Goal: Information Seeking & Learning: Learn about a topic

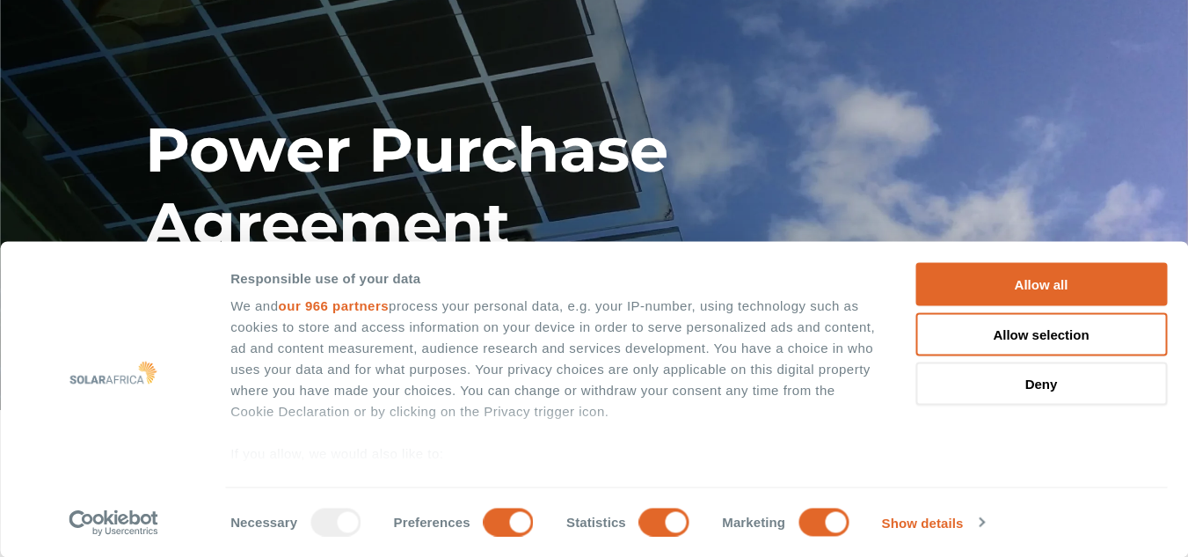
scroll to position [70, 0]
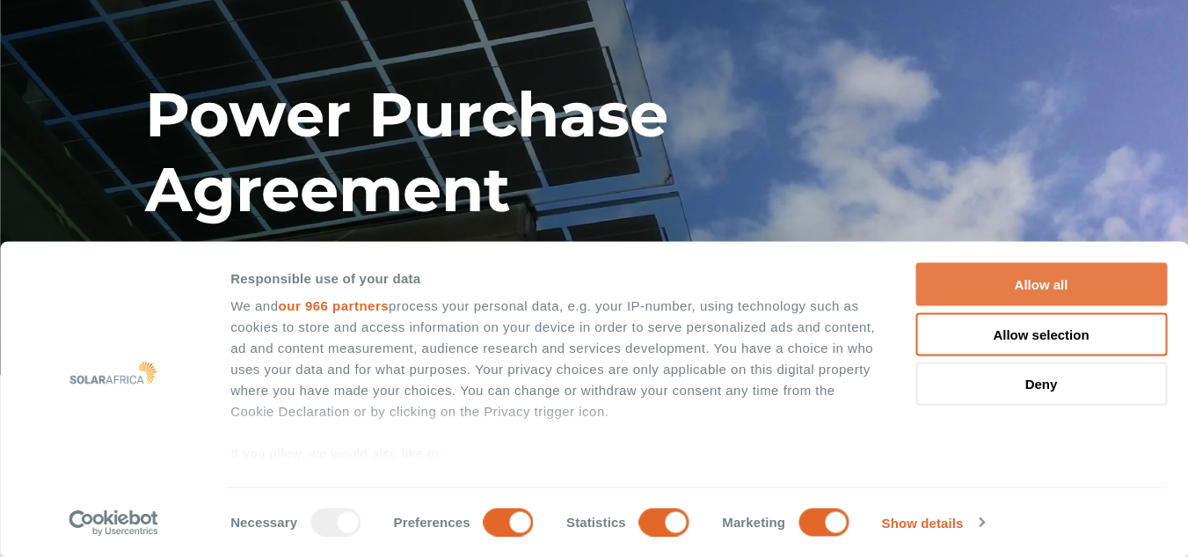
click at [1020, 273] on button "Allow all" at bounding box center [1040, 284] width 251 height 43
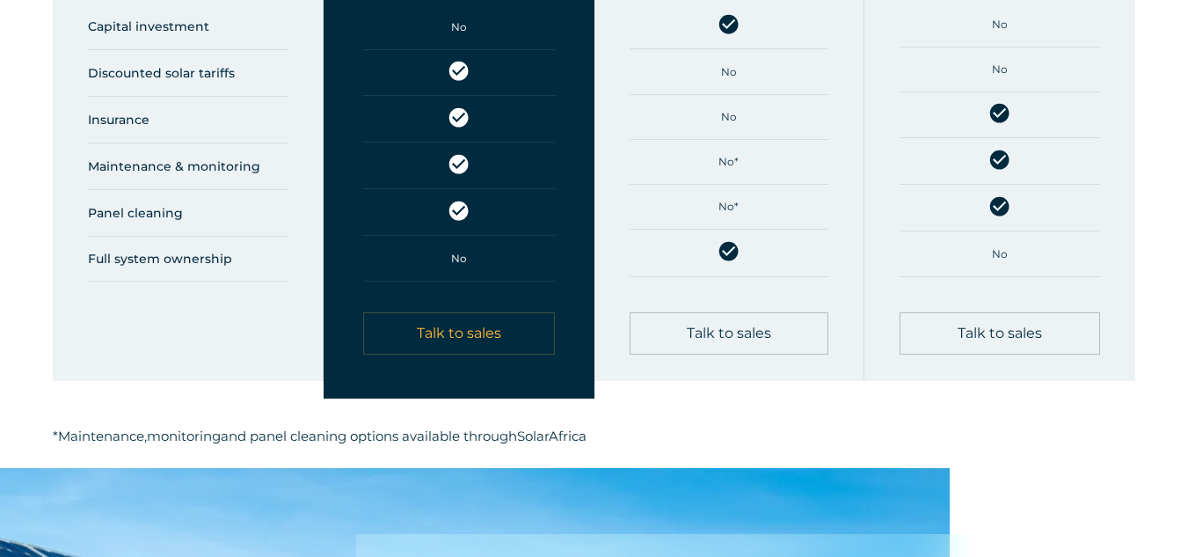
scroll to position [2075, 0]
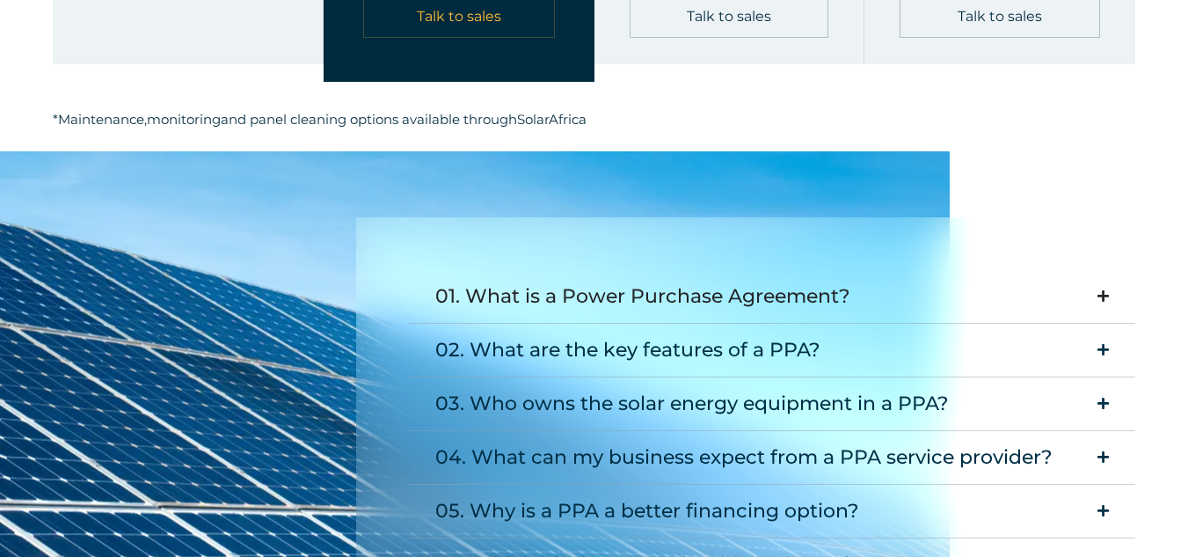
click at [521, 301] on div "01. What is a Power Purchase Agreement?" at bounding box center [642, 296] width 415 height 35
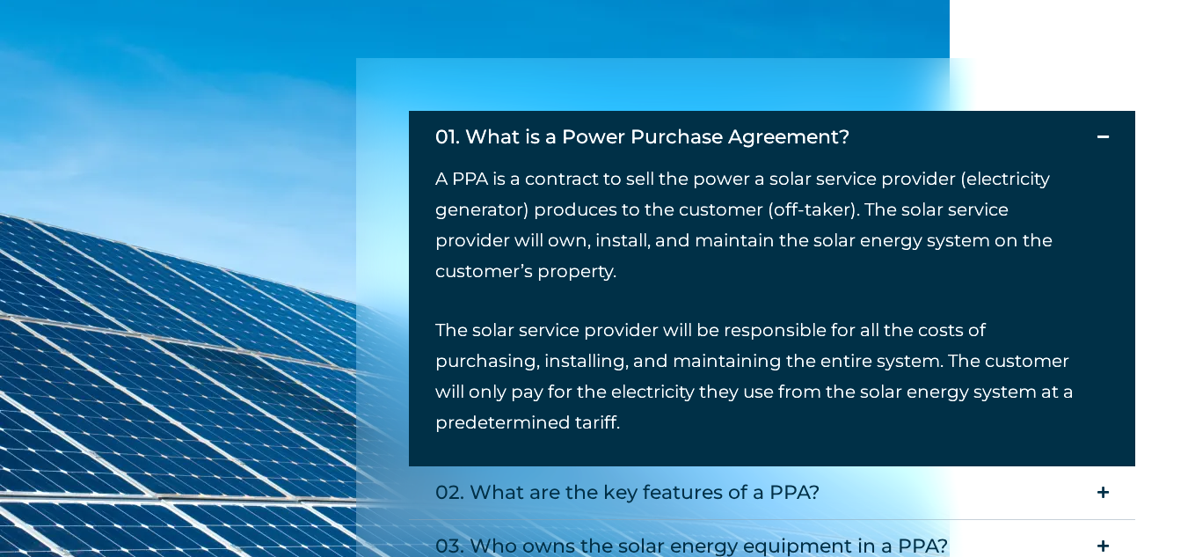
scroll to position [2332, 0]
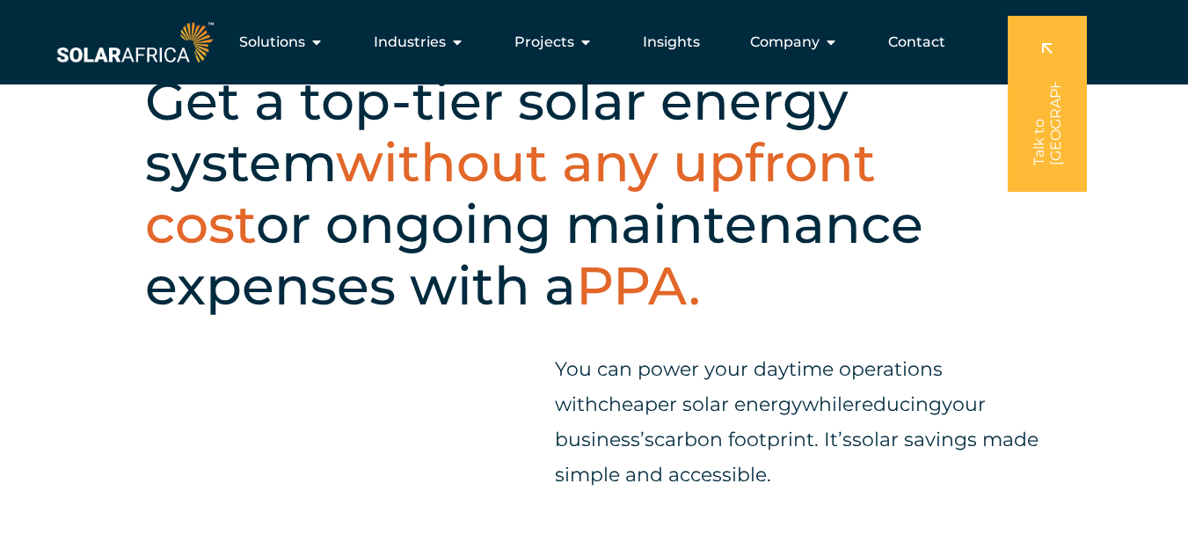
scroll to position [14, 0]
